Goal: Task Accomplishment & Management: Manage account settings

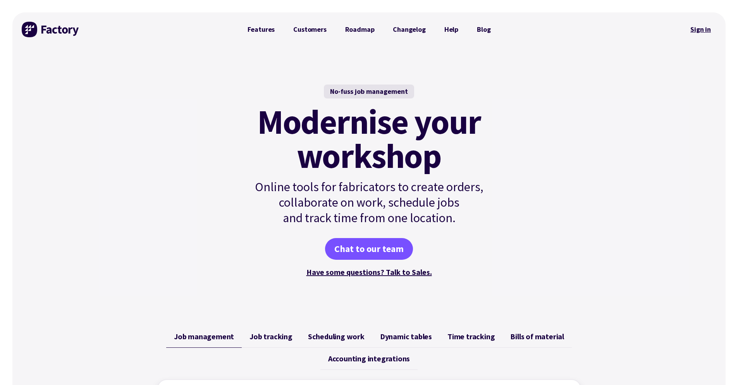
click at [707, 31] on link "Sign in" at bounding box center [700, 30] width 31 height 18
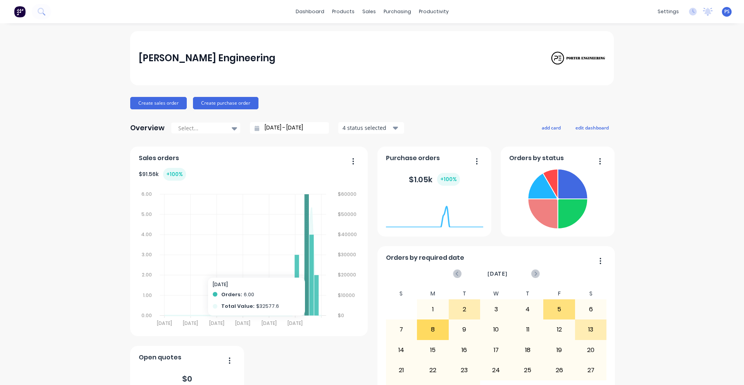
click at [305, 199] on icon at bounding box center [307, 254] width 4 height 121
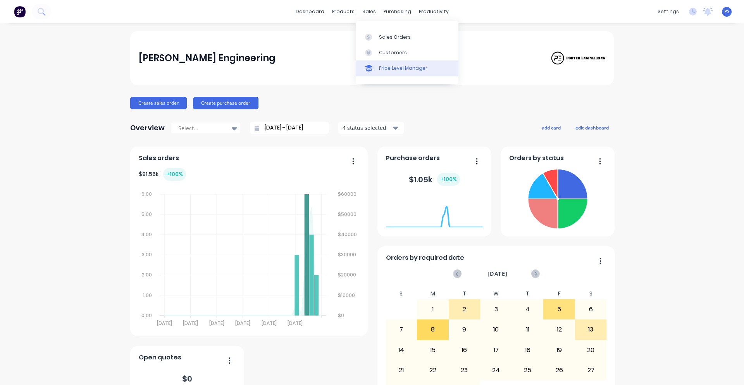
click at [375, 69] on div at bounding box center [371, 68] width 12 height 7
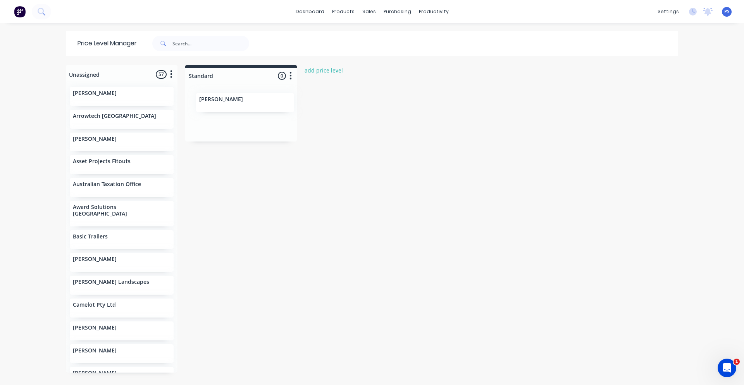
drag, startPoint x: 123, startPoint y: 122, endPoint x: 254, endPoint y: 106, distance: 132.0
click at [254, 106] on div "Unassigned 57 Move all customers Standard Andre Torbarina Andrew Hunt Arrowtech…" at bounding box center [372, 224] width 620 height 319
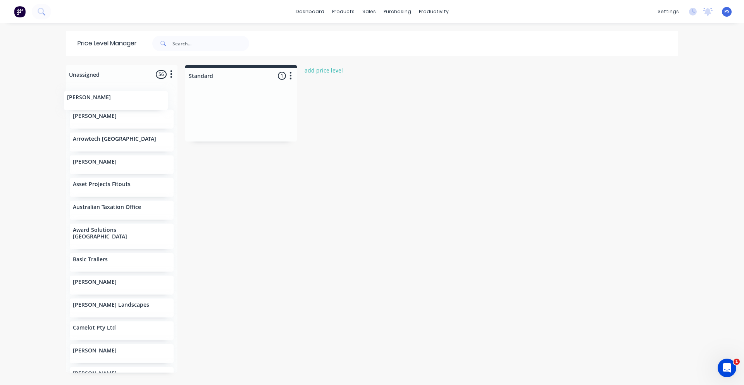
drag, startPoint x: 234, startPoint y: 99, endPoint x: 108, endPoint y: 106, distance: 126.5
click at [108, 106] on div "Unassigned 56 Move all customers Standard Andre Torbarina Arrowtech Australia A…" at bounding box center [372, 224] width 620 height 319
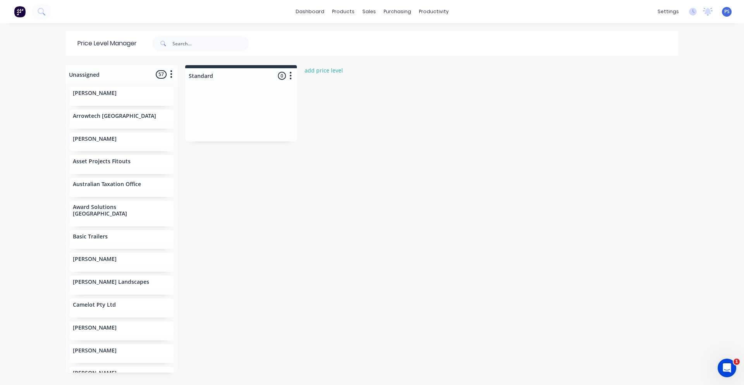
click at [22, 13] on img at bounding box center [20, 12] width 12 height 12
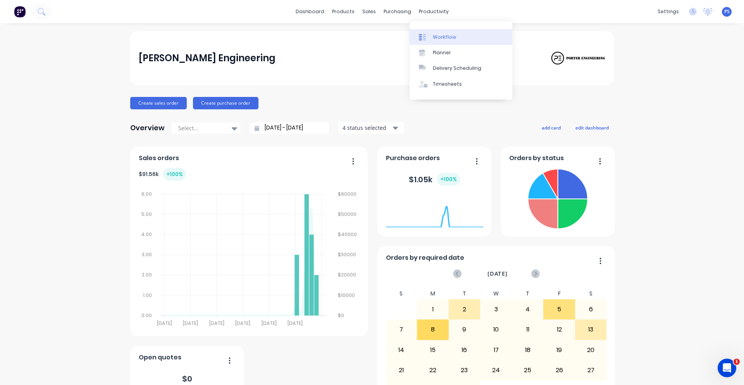
click at [457, 37] on link "Workflow" at bounding box center [461, 37] width 103 height 16
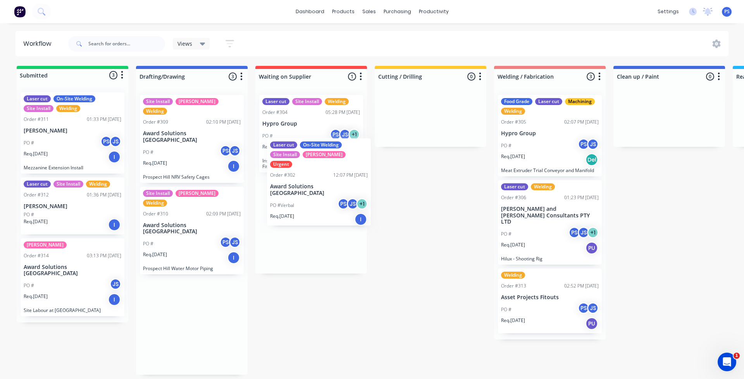
drag, startPoint x: 193, startPoint y: 145, endPoint x: 322, endPoint y: 193, distance: 138.3
click at [322, 193] on div "Submitted 3 Status colour #13CE66 hex #13CE66 Save Cancel Summaries Total order…" at bounding box center [640, 220] width 1292 height 309
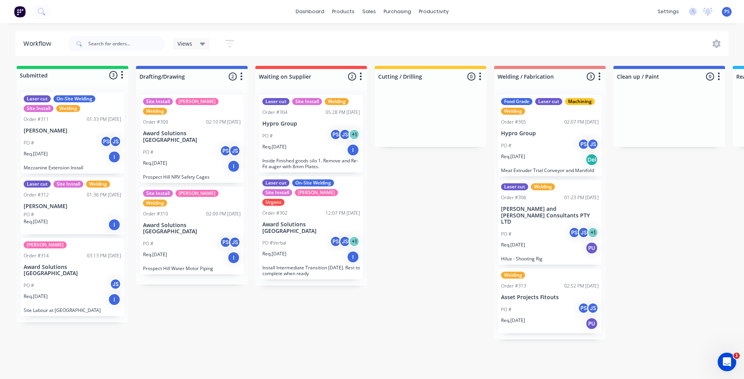
click at [317, 236] on div "PO #Verbal PS JS + 1" at bounding box center [311, 243] width 98 height 15
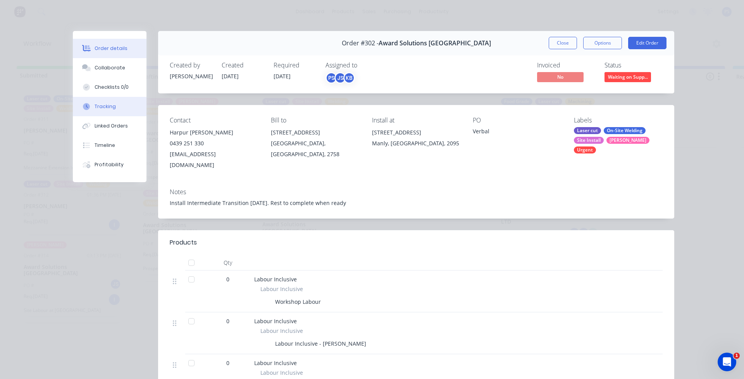
click at [112, 102] on button "Tracking" at bounding box center [110, 106] width 74 height 19
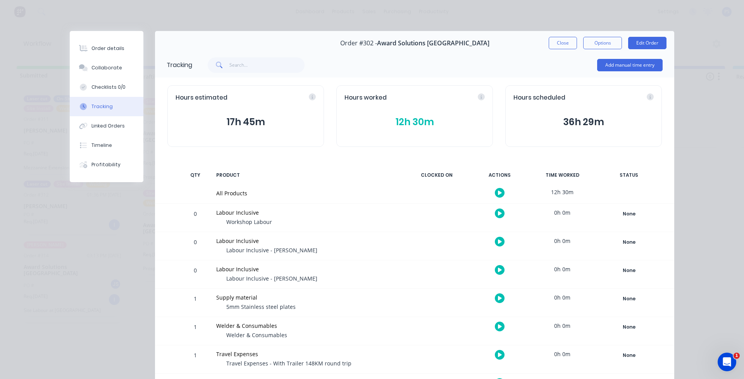
drag, startPoint x: 431, startPoint y: 120, endPoint x: 451, endPoint y: 122, distance: 19.9
click at [451, 122] on button "12h 30m" at bounding box center [415, 122] width 140 height 15
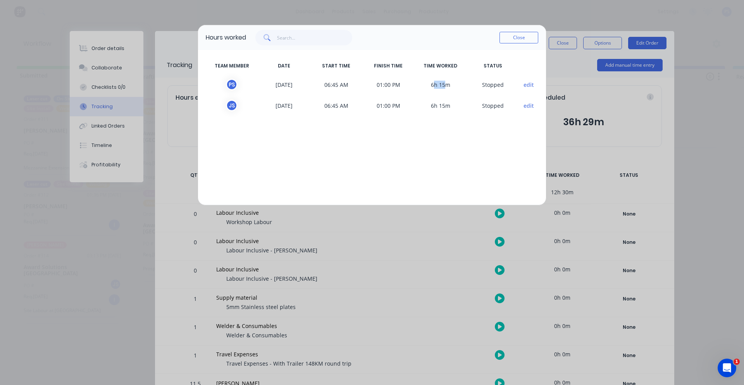
drag, startPoint x: 433, startPoint y: 84, endPoint x: 447, endPoint y: 85, distance: 14.0
click at [447, 85] on span "6h 15m" at bounding box center [441, 85] width 52 height 12
drag, startPoint x: 431, startPoint y: 103, endPoint x: 443, endPoint y: 104, distance: 12.0
click at [443, 104] on span "6h 15m" at bounding box center [441, 106] width 52 height 12
click at [508, 42] on button "Close" at bounding box center [519, 38] width 39 height 12
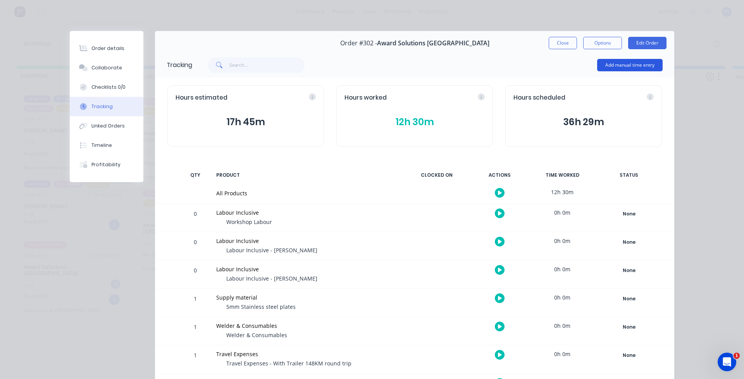
click at [622, 64] on button "Add manual time entry" at bounding box center [629, 65] width 65 height 12
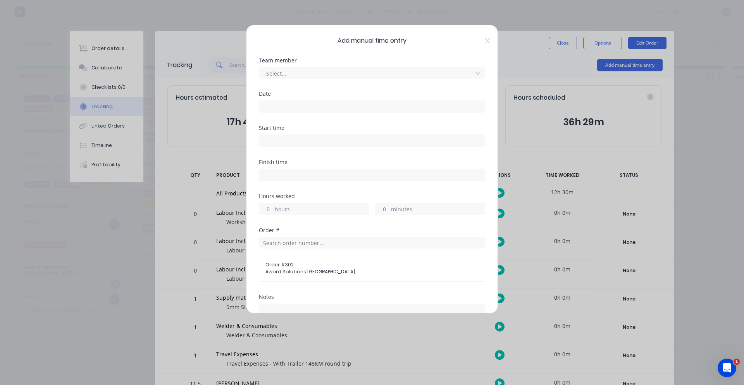
click at [305, 93] on div "Date" at bounding box center [372, 93] width 226 height 5
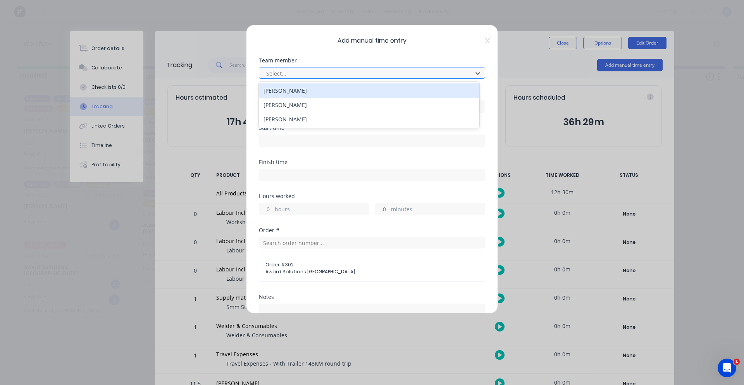
click at [303, 73] on div at bounding box center [366, 74] width 203 height 10
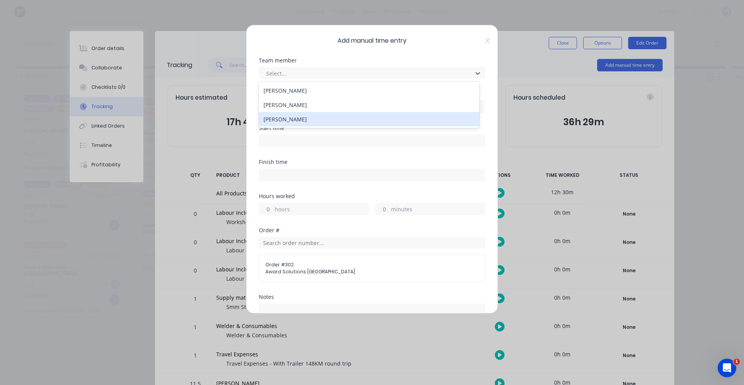
click at [302, 118] on div "[PERSON_NAME]" at bounding box center [369, 119] width 221 height 14
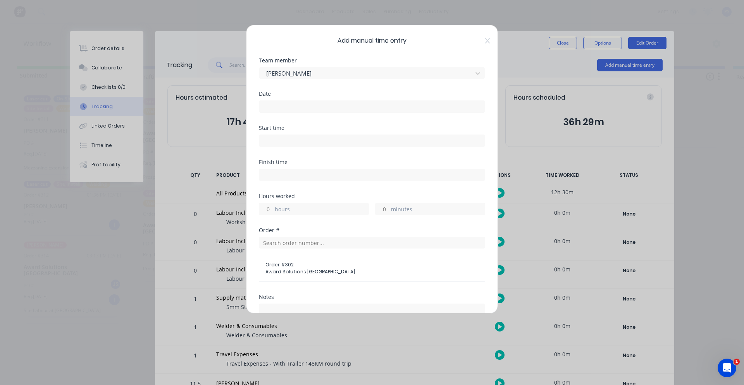
click at [301, 105] on input at bounding box center [372, 107] width 226 height 12
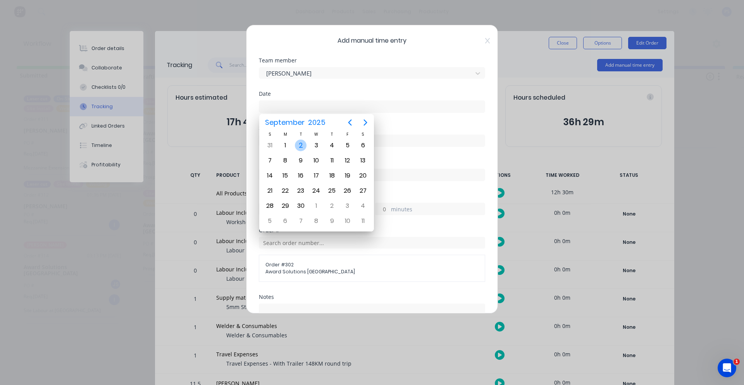
click at [293, 143] on div "2" at bounding box center [301, 145] width 16 height 15
type input "[DATE]"
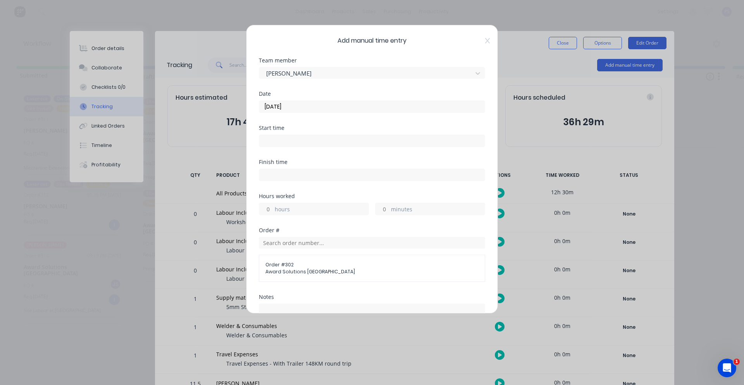
click at [301, 140] on input at bounding box center [372, 141] width 226 height 12
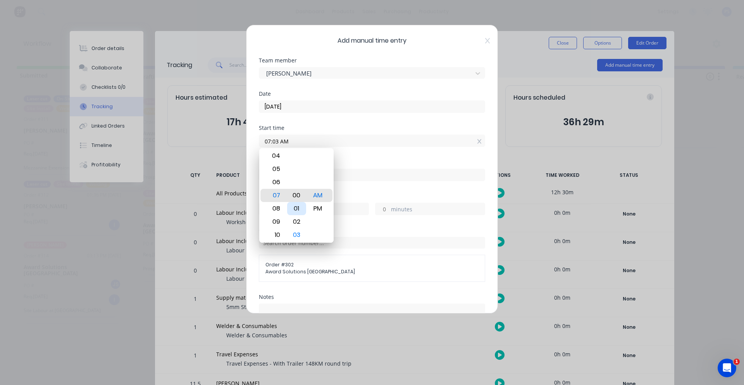
type input "07:00 AM"
click at [367, 188] on div "Finish time" at bounding box center [372, 176] width 226 height 34
click at [347, 173] on input at bounding box center [372, 175] width 226 height 12
type input "09:43 AM"
type input "2"
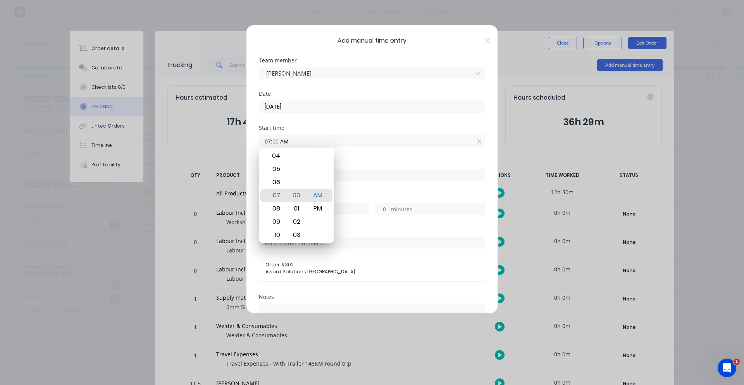
type input "43"
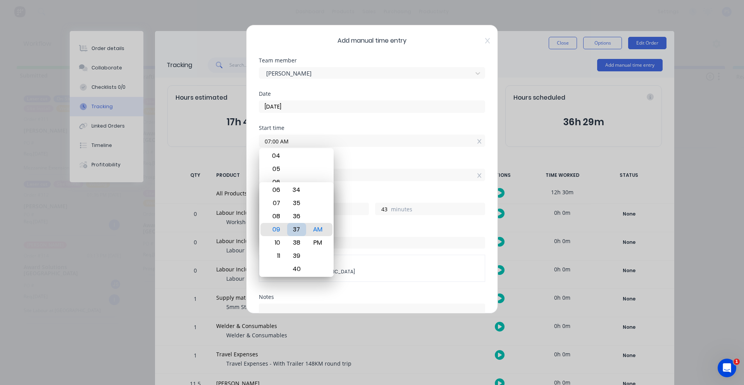
type input "09:37 AM"
type input "37"
type input "09:30 AM"
type input "30"
click at [367, 191] on div "Finish time 09:30 AM" at bounding box center [372, 176] width 226 height 34
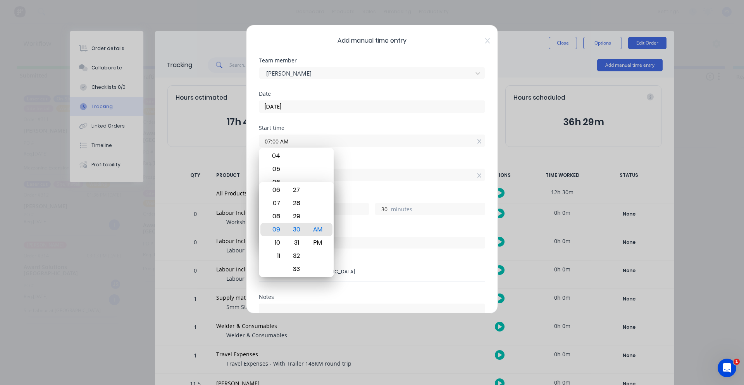
click at [360, 184] on div "Finish time 09:30 AM" at bounding box center [372, 176] width 226 height 34
click at [355, 194] on div "Hours worked" at bounding box center [372, 195] width 226 height 5
click at [355, 161] on div "Finish time" at bounding box center [372, 161] width 226 height 5
click at [294, 231] on div "30" at bounding box center [296, 229] width 19 height 13
click at [276, 227] on div "09" at bounding box center [275, 229] width 19 height 13
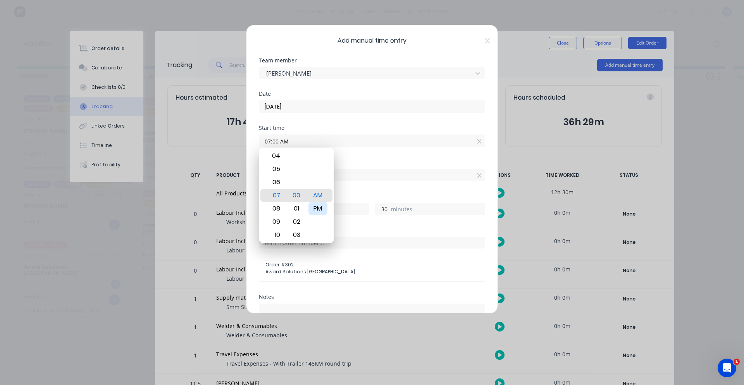
click at [354, 183] on div "Finish time 09:30 AM" at bounding box center [372, 176] width 226 height 34
click at [333, 162] on div "12 01 02 03 04 05 06 07 08 09 10 11 00 01 02 03 04 05 06 07 08 09 10 11 12 13 1…" at bounding box center [296, 195] width 74 height 95
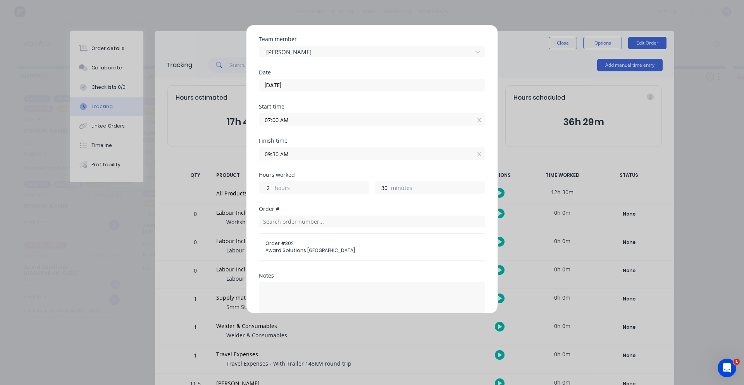
scroll to position [39, 0]
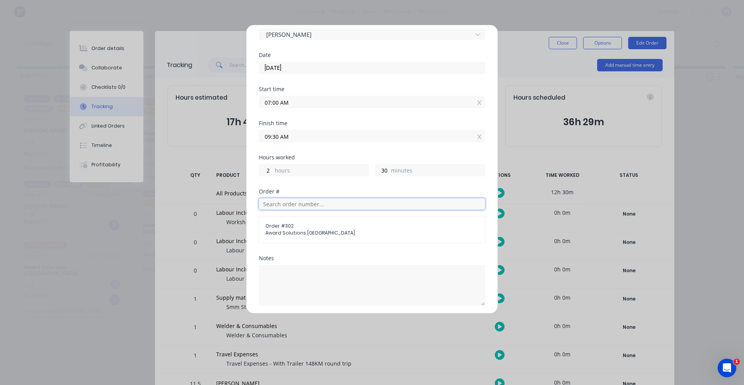
click at [297, 202] on input "text" at bounding box center [372, 204] width 226 height 12
click at [327, 186] on div "Hours worked 2 hours 30 minutes" at bounding box center [372, 172] width 226 height 34
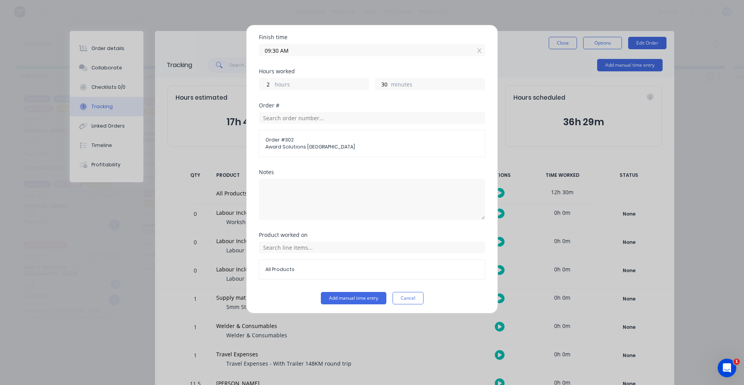
scroll to position [127, 0]
click at [310, 211] on textarea at bounding box center [372, 197] width 226 height 41
type textarea "Drawings finalised and emailed to Laser cutter"
click at [314, 241] on input "text" at bounding box center [372, 246] width 226 height 12
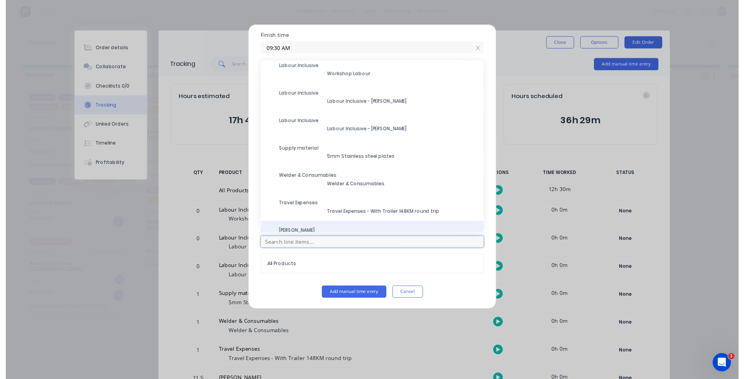
scroll to position [51, 0]
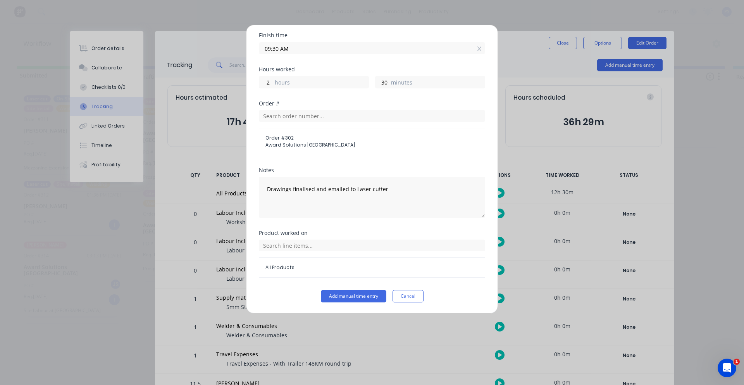
click at [446, 274] on div "All Products" at bounding box center [372, 267] width 226 height 20
click at [359, 291] on button "Add manual time entry" at bounding box center [353, 296] width 65 height 12
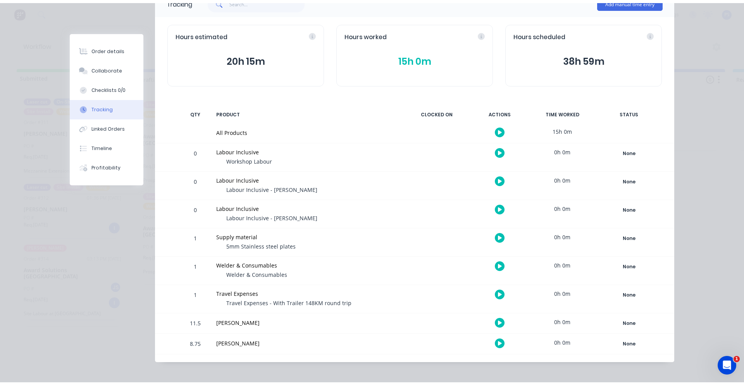
scroll to position [68, 0]
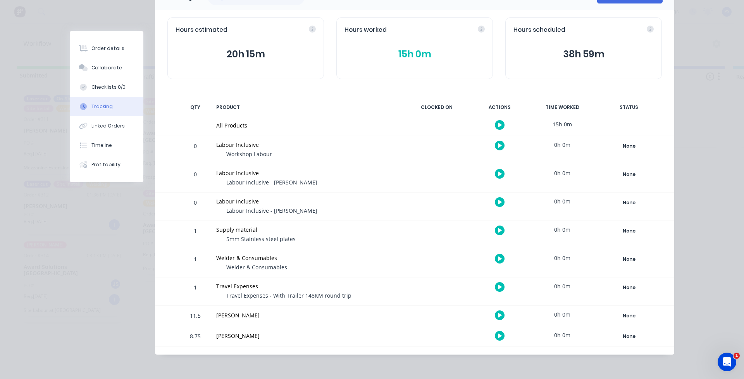
click at [197, 321] on div "11.5" at bounding box center [195, 316] width 23 height 19
click at [213, 315] on div "[PERSON_NAME]" at bounding box center [307, 316] width 191 height 20
drag, startPoint x: 227, startPoint y: 52, endPoint x: 274, endPoint y: 53, distance: 46.5
click at [274, 53] on button "20h 15m" at bounding box center [246, 54] width 140 height 15
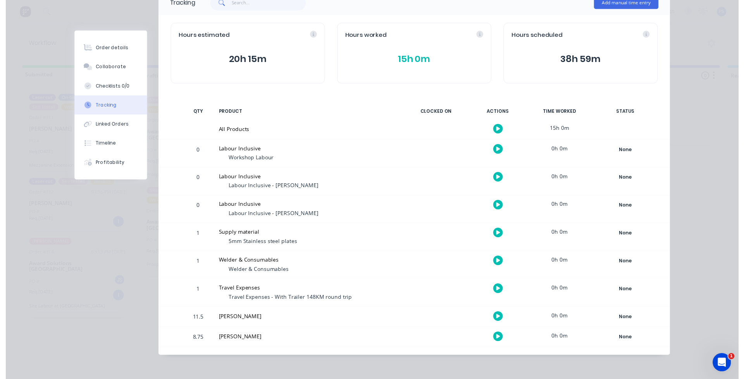
scroll to position [62, 0]
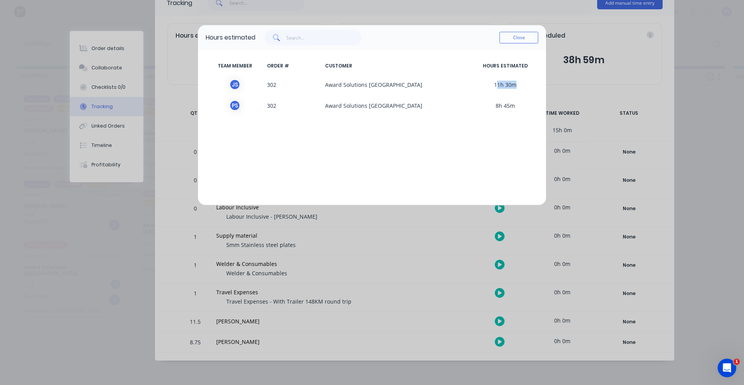
drag, startPoint x: 498, startPoint y: 85, endPoint x: 532, endPoint y: 85, distance: 34.5
click at [532, 85] on span "11h 30m" at bounding box center [505, 85] width 66 height 12
drag, startPoint x: 511, startPoint y: 107, endPoint x: 452, endPoint y: 100, distance: 59.3
click at [452, 100] on div "P S 302 Award Solutions [GEOGRAPHIC_DATA] 8h 45m" at bounding box center [372, 105] width 333 height 21
click at [402, 109] on span "Award Solutions [GEOGRAPHIC_DATA]" at bounding box center [397, 106] width 150 height 12
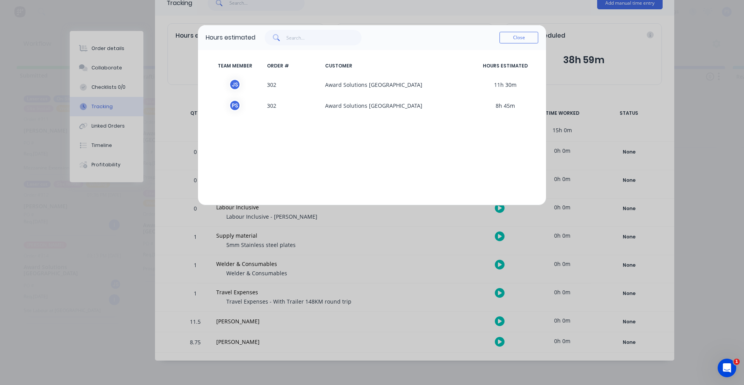
drag, startPoint x: 255, startPoint y: 91, endPoint x: 280, endPoint y: 85, distance: 25.9
click at [277, 85] on div "J S 302 Award Solutions [GEOGRAPHIC_DATA] 11h 30m" at bounding box center [372, 84] width 333 height 21
drag, startPoint x: 269, startPoint y: 98, endPoint x: 289, endPoint y: 105, distance: 21.9
click at [280, 103] on div "P S 302 Award Solutions [GEOGRAPHIC_DATA] 8h 45m" at bounding box center [372, 105] width 333 height 21
click at [305, 109] on span "302" at bounding box center [293, 106] width 58 height 12
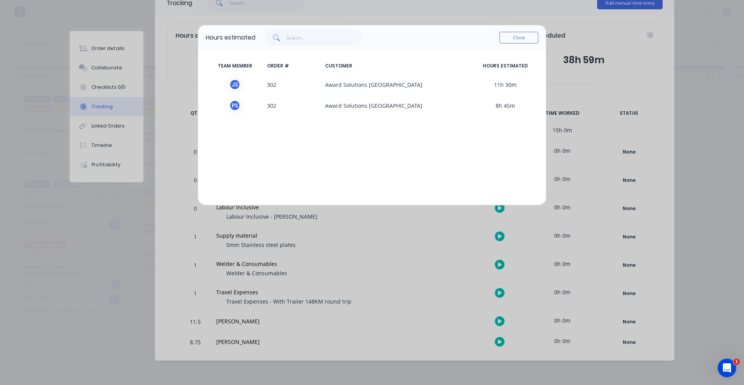
click at [175, 62] on div "Hours estimated Close TEAM MEMBER ORDER # CUSTOMER HOURS ESTIMATED J S 302 Awar…" at bounding box center [372, 192] width 744 height 385
click at [529, 36] on button "Close" at bounding box center [519, 38] width 39 height 12
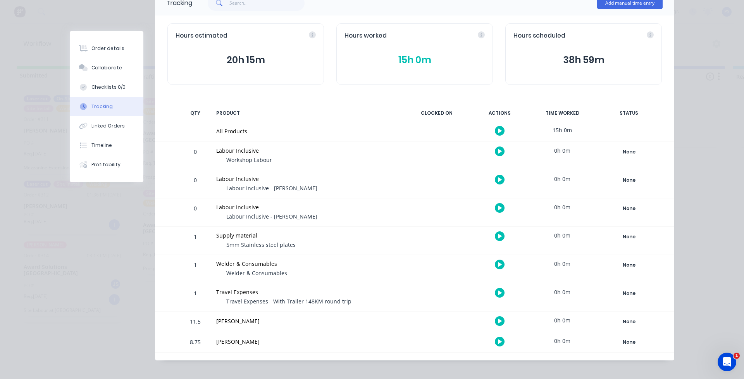
drag, startPoint x: 555, startPoint y: 65, endPoint x: 610, endPoint y: 62, distance: 54.7
click at [610, 62] on button "38h 59m" at bounding box center [583, 60] width 140 height 15
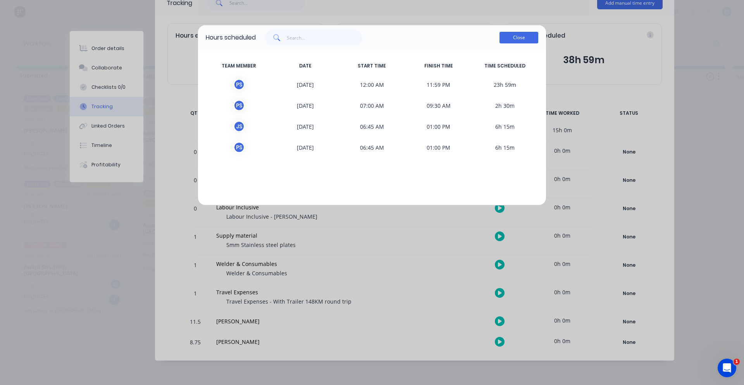
click at [527, 39] on button "Close" at bounding box center [519, 38] width 39 height 12
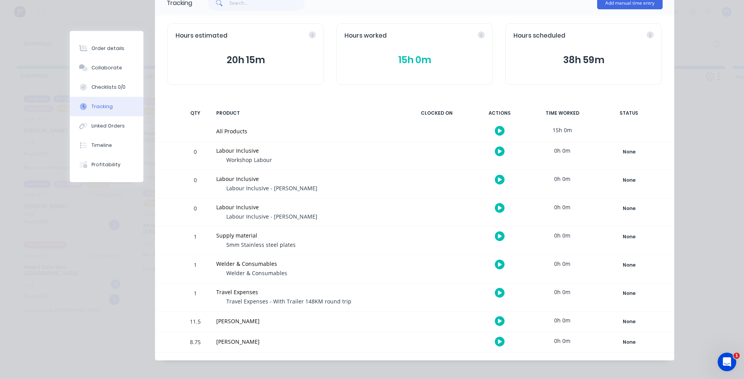
click at [579, 57] on button "38h 59m" at bounding box center [583, 60] width 140 height 15
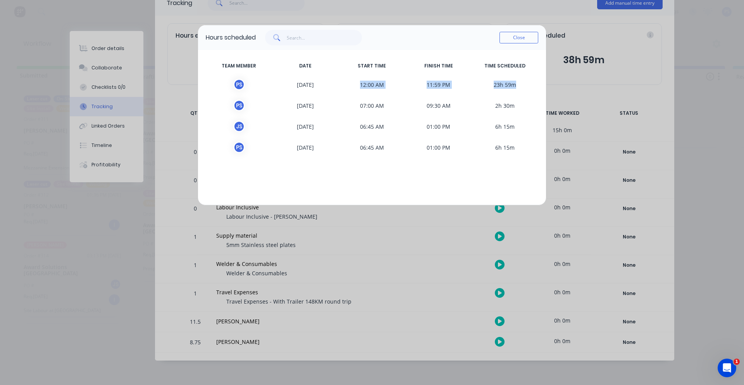
drag, startPoint x: 365, startPoint y: 83, endPoint x: 515, endPoint y: 87, distance: 150.0
click at [515, 87] on div "P S [DATE] 12:00 AM 11:59 PM 23h 59m" at bounding box center [372, 84] width 333 height 21
drag, startPoint x: 513, startPoint y: 50, endPoint x: 513, endPoint y: 44, distance: 5.8
click at [513, 49] on div "Hours scheduled Close" at bounding box center [372, 37] width 348 height 25
click at [513, 44] on div "Close" at bounding box center [519, 38] width 39 height 16
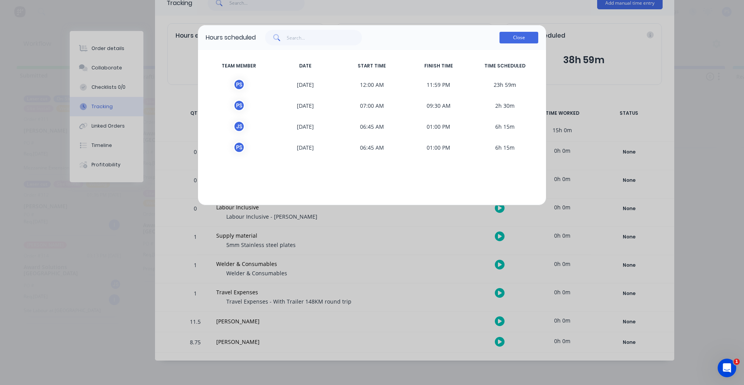
click at [521, 36] on button "Close" at bounding box center [519, 38] width 39 height 12
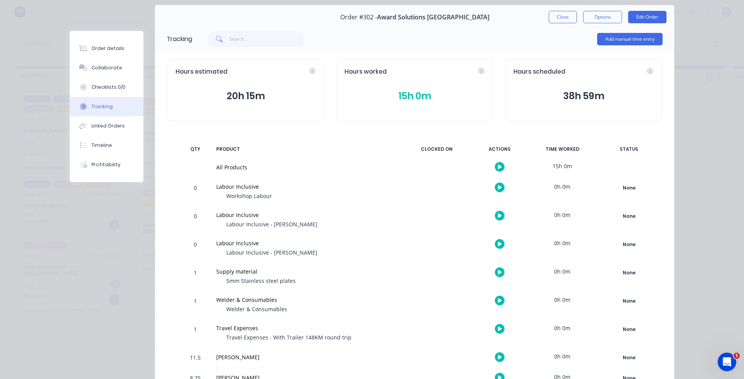
scroll to position [0, 0]
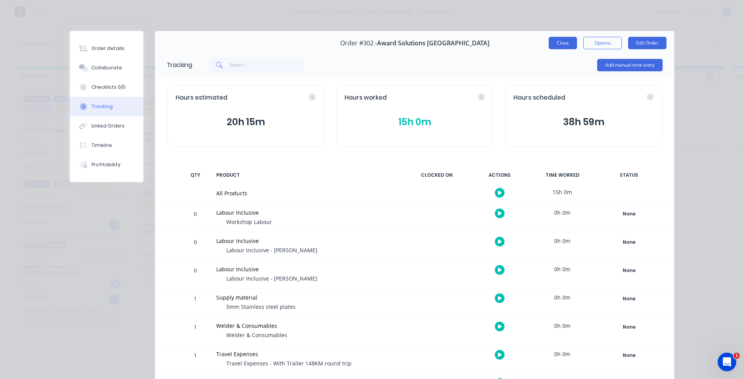
click at [566, 41] on button "Close" at bounding box center [563, 43] width 28 height 12
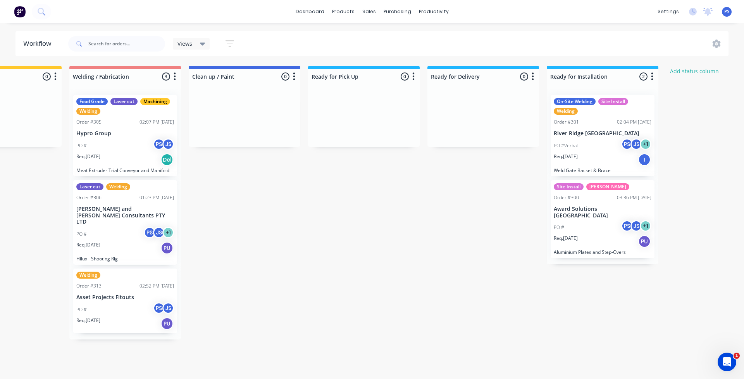
scroll to position [0, 427]
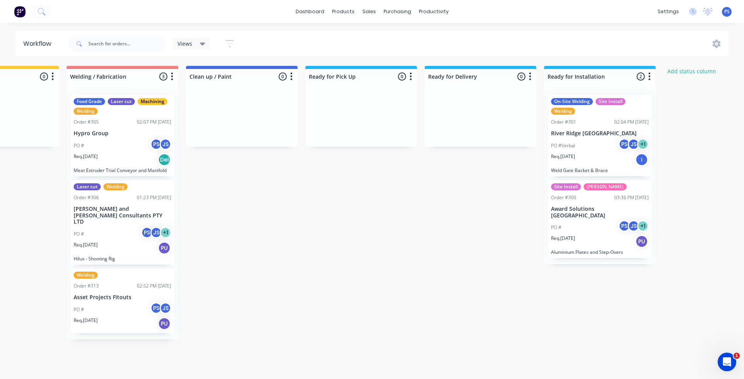
click at [161, 303] on div "PS JS" at bounding box center [160, 309] width 21 height 15
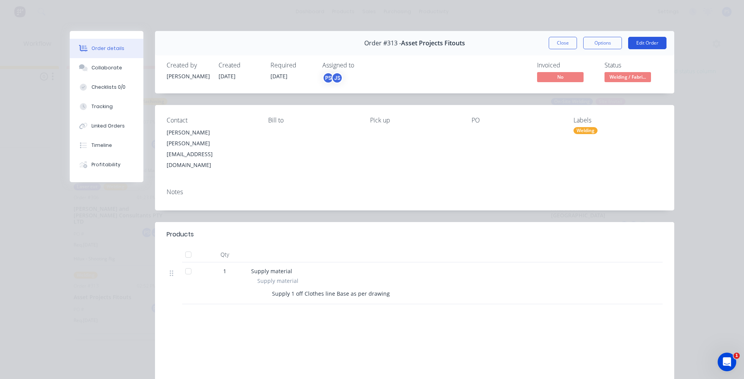
click at [653, 45] on button "Edit Order" at bounding box center [647, 43] width 38 height 12
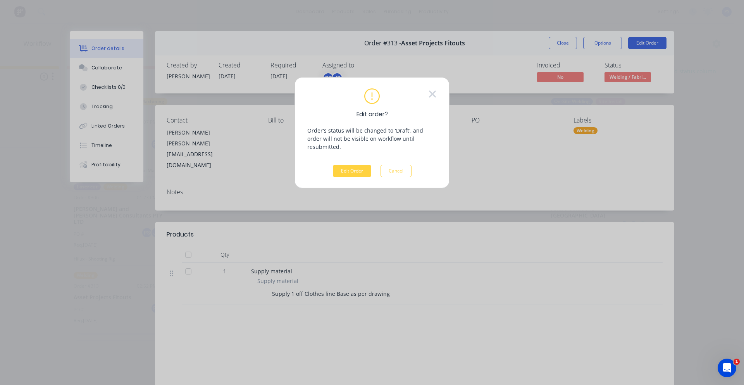
click at [315, 153] on div "Edit order? Order's status will be changed to 'Draft', and order will not be vi…" at bounding box center [371, 132] width 129 height 89
click at [355, 155] on div "Edit order? Order's status will be changed to 'Draft', and order will not be vi…" at bounding box center [371, 132] width 129 height 89
click at [354, 165] on button "Edit Order" at bounding box center [352, 171] width 38 height 12
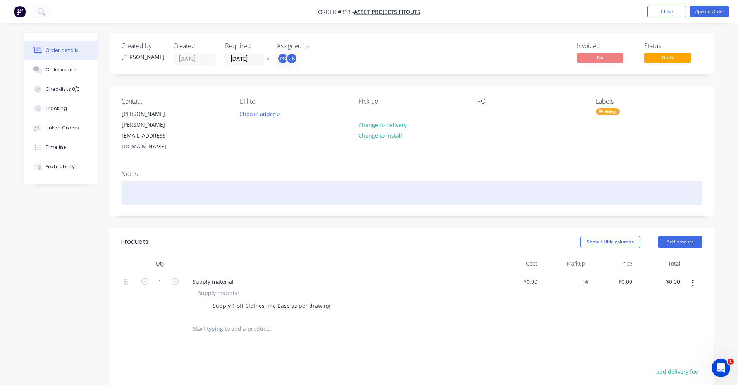
click at [163, 188] on div at bounding box center [411, 193] width 581 height 24
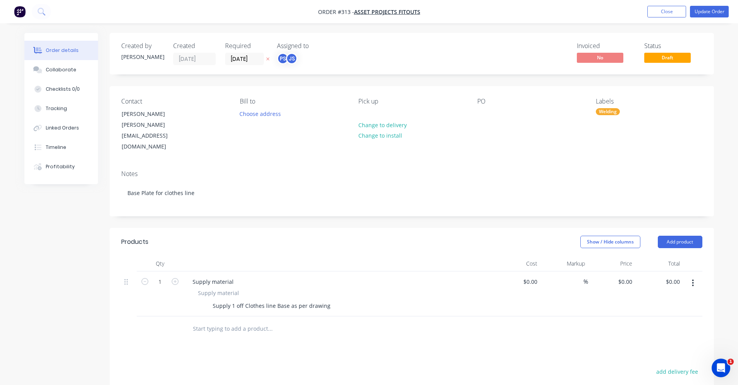
click at [176, 170] on div "Notes" at bounding box center [411, 173] width 581 height 7
click at [698, 12] on button "Update Order" at bounding box center [709, 12] width 39 height 12
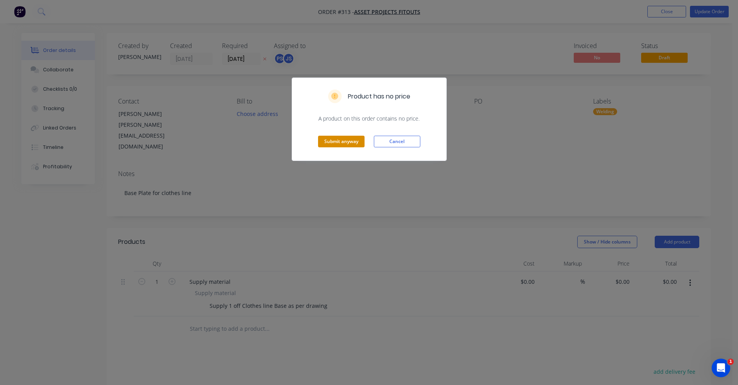
click at [337, 140] on button "Submit anyway" at bounding box center [341, 142] width 47 height 12
